Goal: Find specific page/section

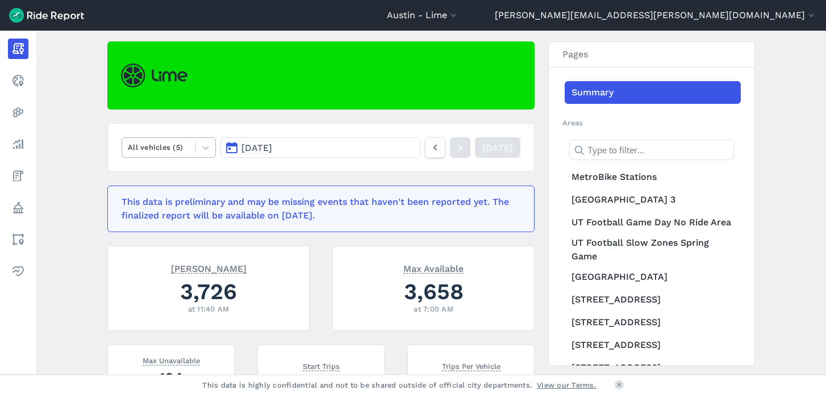
scroll to position [92, 0]
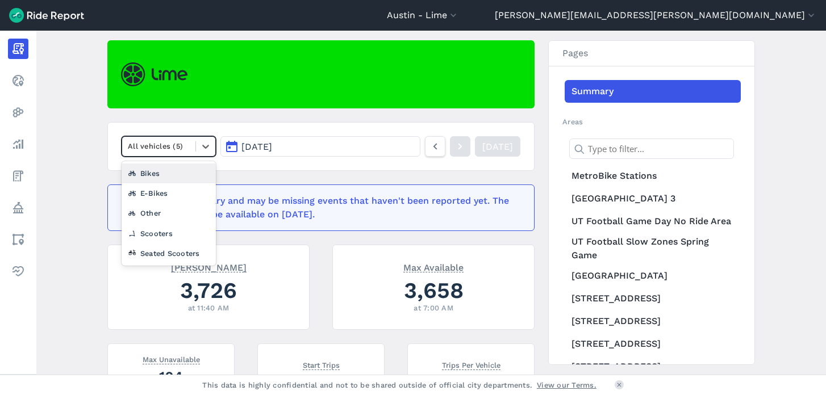
click at [175, 147] on div at bounding box center [159, 146] width 62 height 13
click at [152, 235] on div "Scooters" at bounding box center [169, 234] width 94 height 20
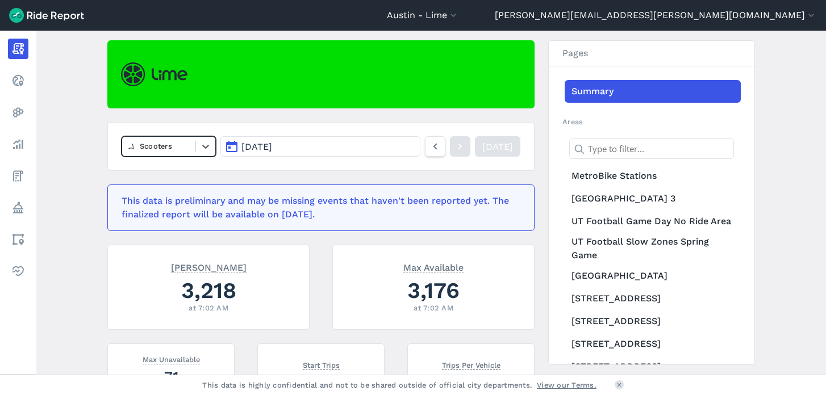
click at [173, 151] on div at bounding box center [159, 146] width 62 height 13
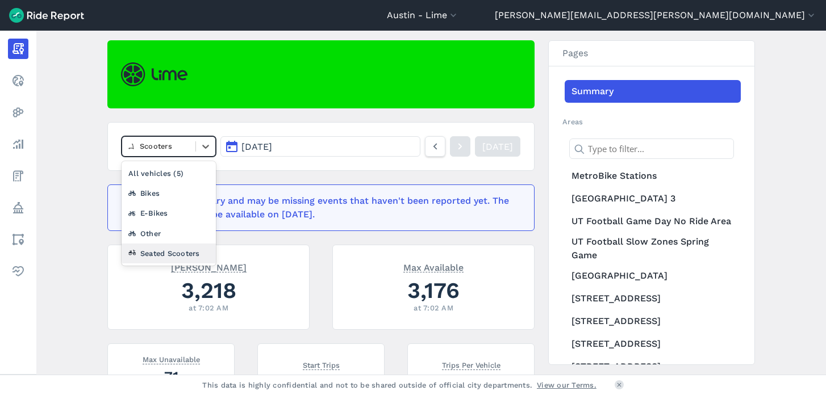
click at [156, 255] on div "Seated Scooters" at bounding box center [169, 254] width 94 height 20
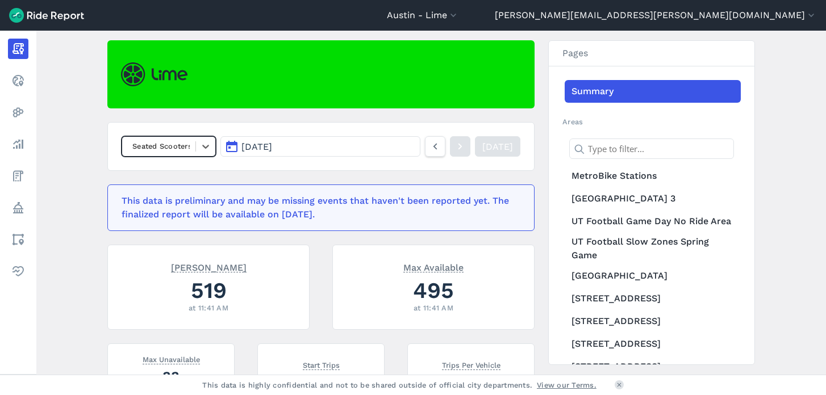
click at [177, 149] on div at bounding box center [159, 146] width 62 height 13
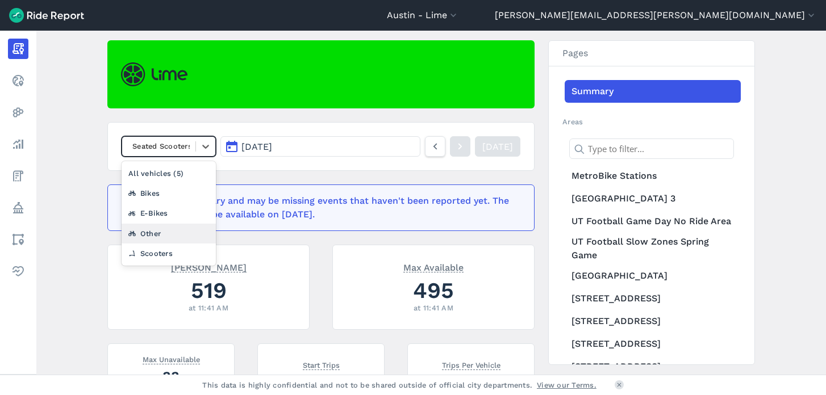
click at [136, 229] on div "Other" at bounding box center [169, 234] width 94 height 20
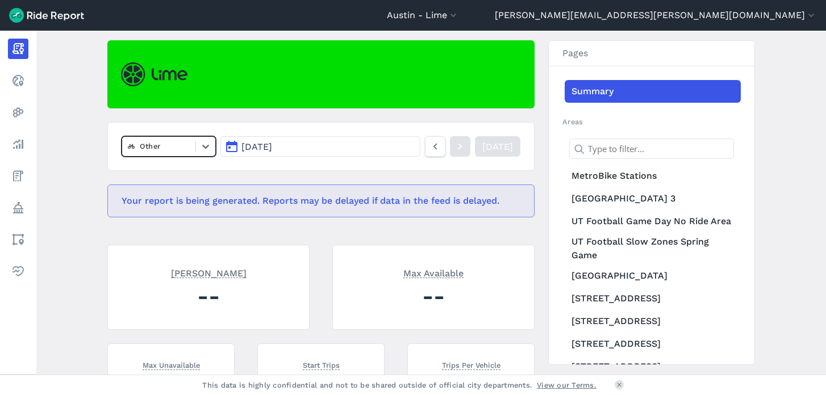
click at [170, 154] on div "Other" at bounding box center [158, 146] width 73 height 18
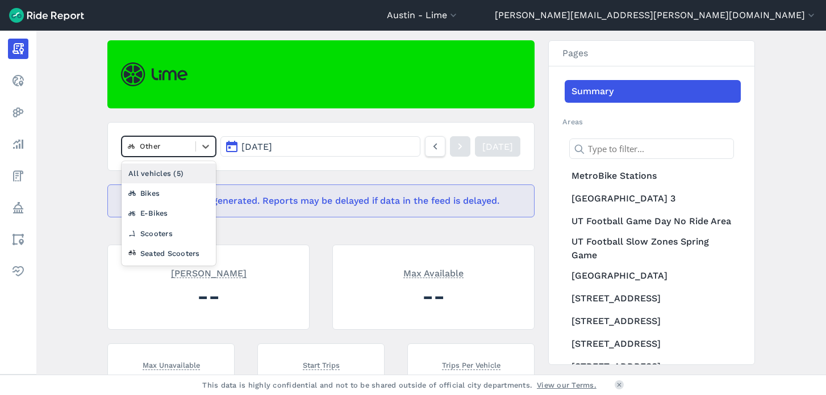
click at [177, 175] on div "All vehicles (5)" at bounding box center [169, 174] width 94 height 20
